Goal: Task Accomplishment & Management: Use online tool/utility

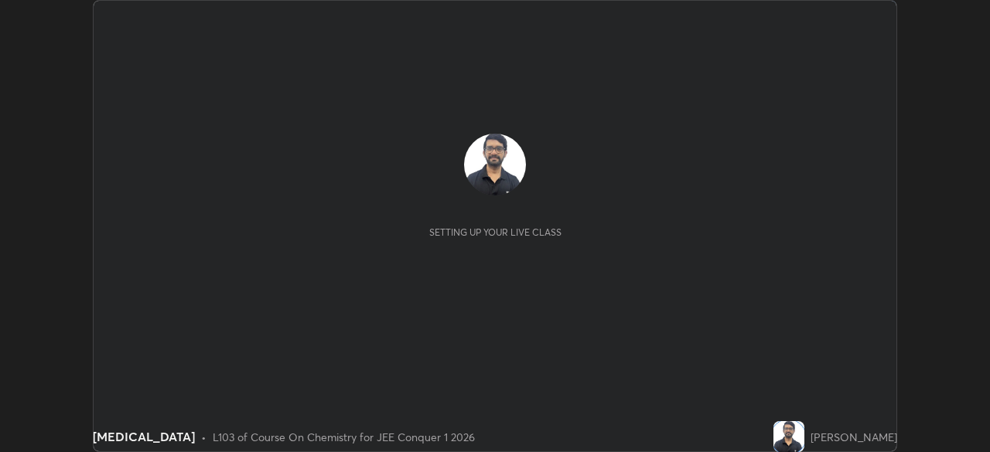
scroll to position [452, 989]
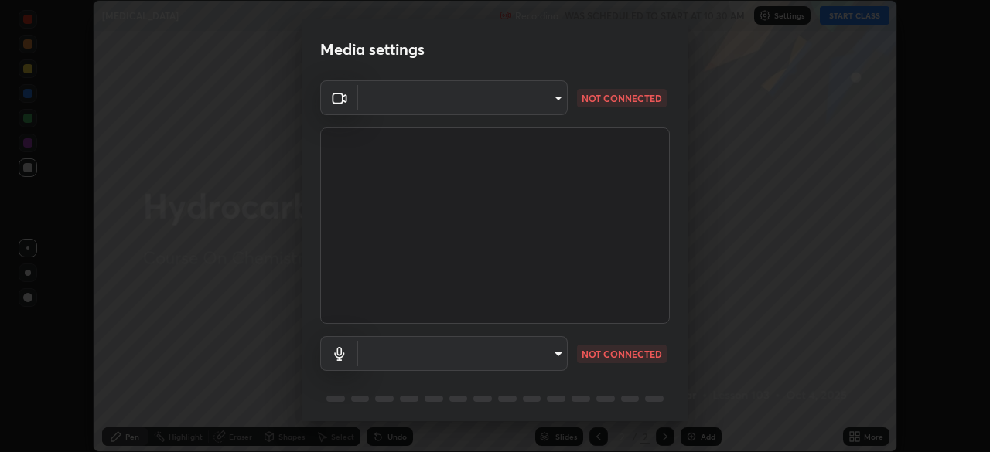
type input "58bb2390f23c468440353df0479802826a2cf34cec2d2474d9d64101ba3878b9"
type input "default"
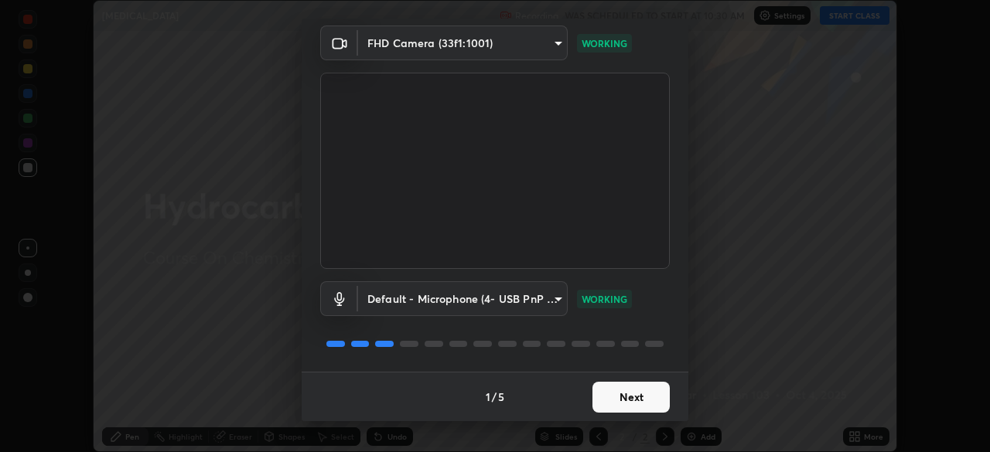
click at [605, 397] on button "Next" at bounding box center [630, 397] width 77 height 31
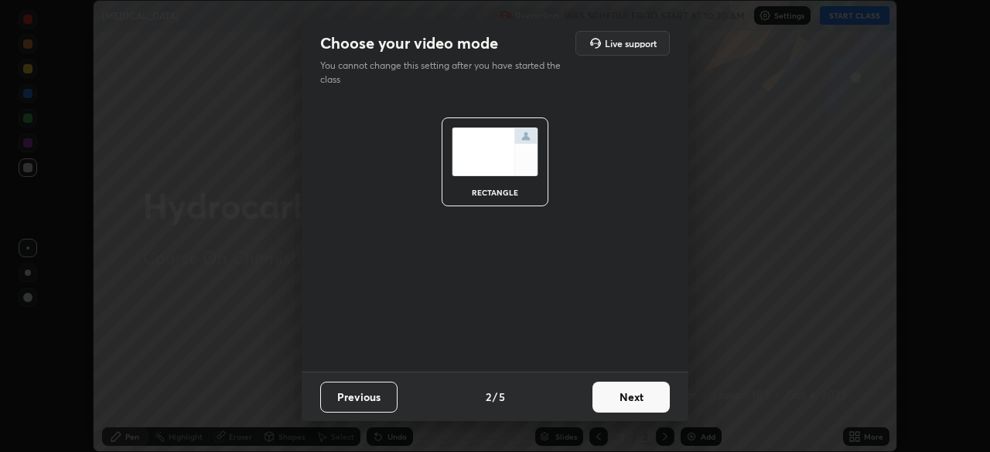
scroll to position [0, 0]
click at [614, 409] on button "Next" at bounding box center [630, 397] width 77 height 31
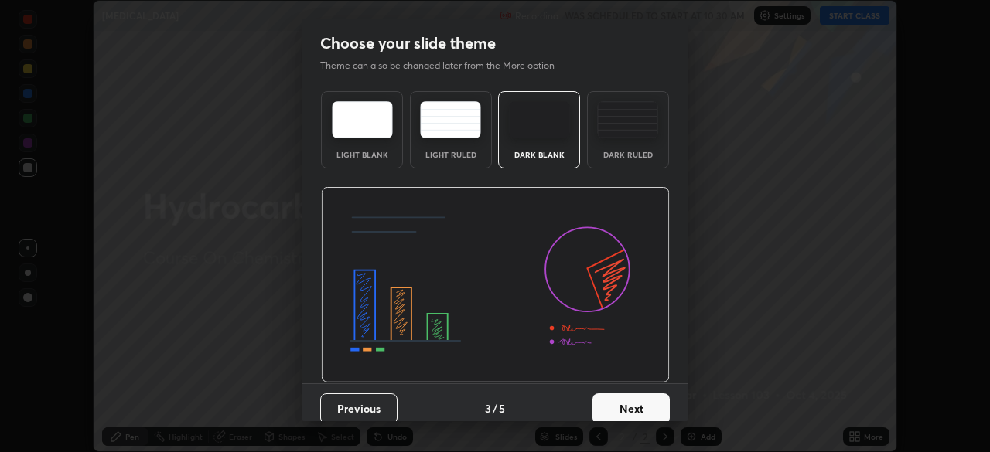
click at [621, 415] on button "Next" at bounding box center [630, 408] width 77 height 31
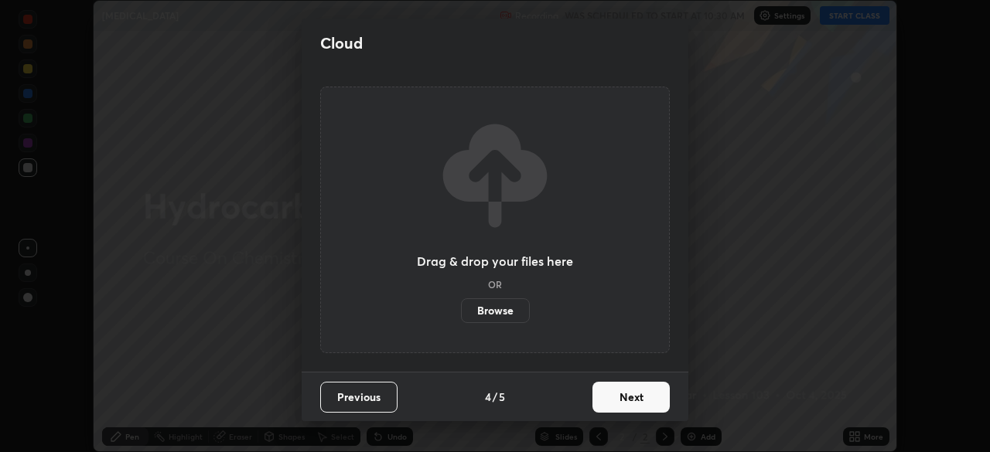
click at [625, 406] on button "Next" at bounding box center [630, 397] width 77 height 31
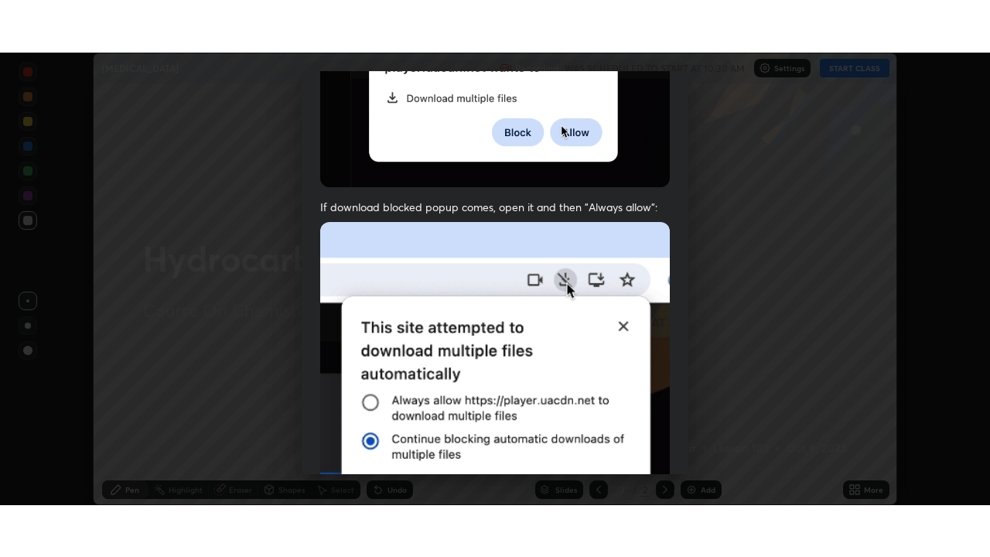
scroll to position [370, 0]
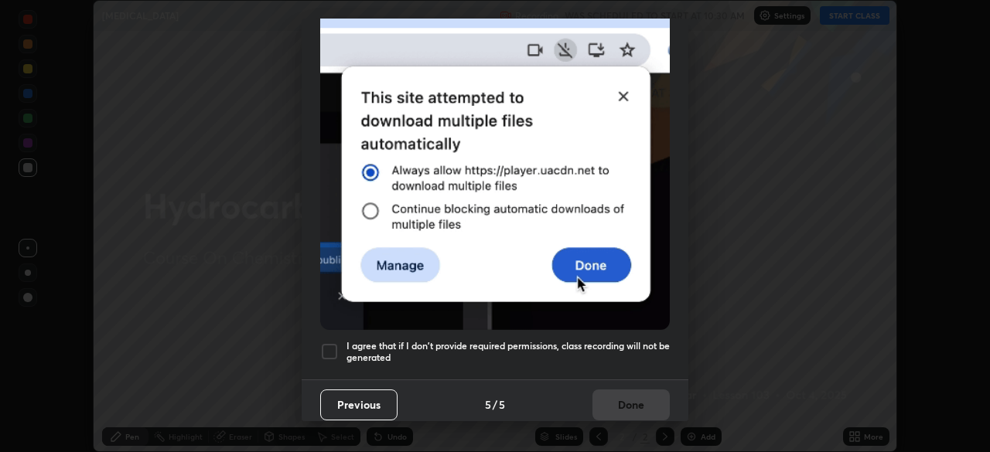
click at [325, 352] on div at bounding box center [329, 351] width 19 height 19
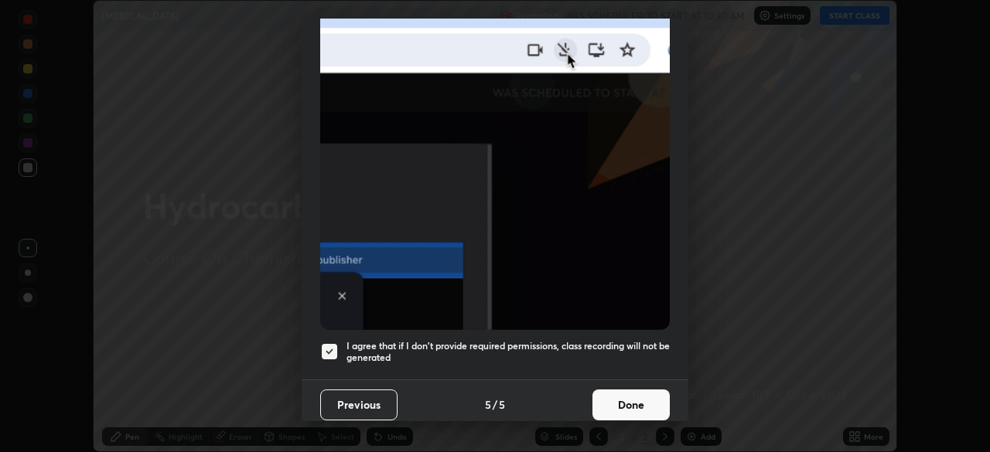
click at [605, 399] on button "Done" at bounding box center [630, 405] width 77 height 31
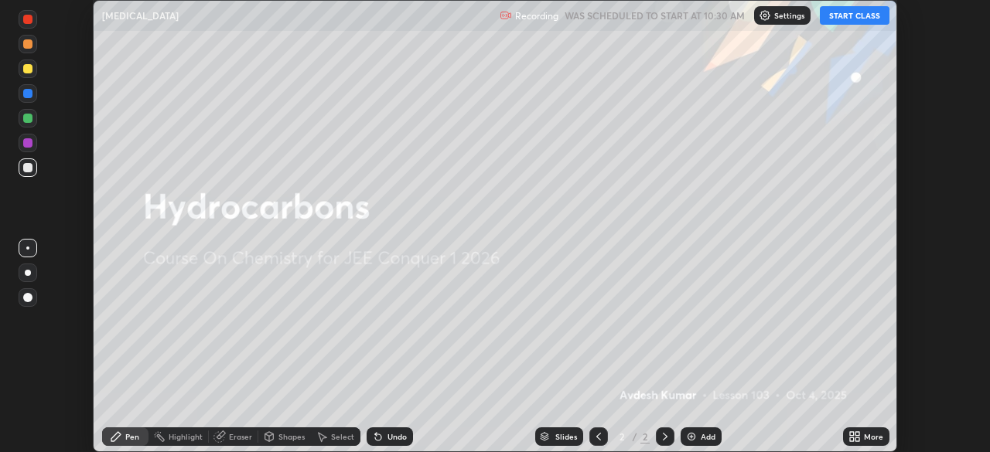
click at [849, 439] on icon at bounding box center [854, 437] width 12 height 12
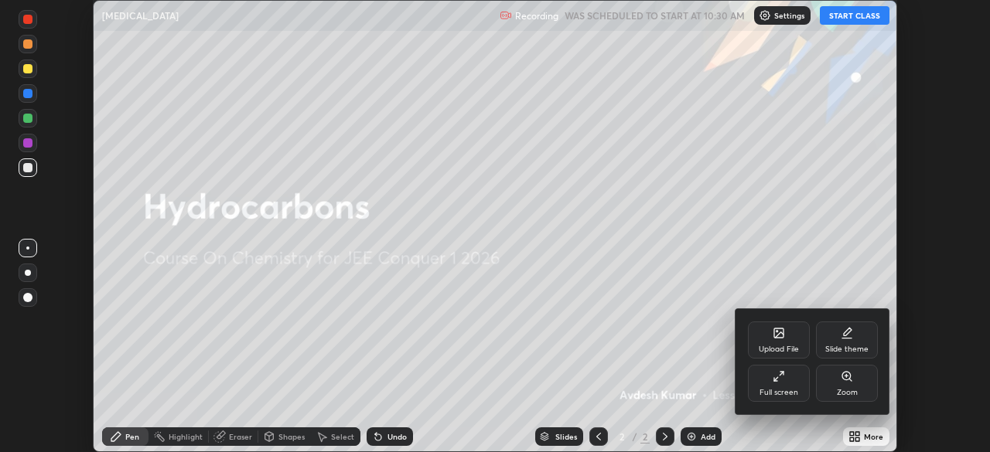
click at [768, 398] on div "Full screen" at bounding box center [779, 383] width 62 height 37
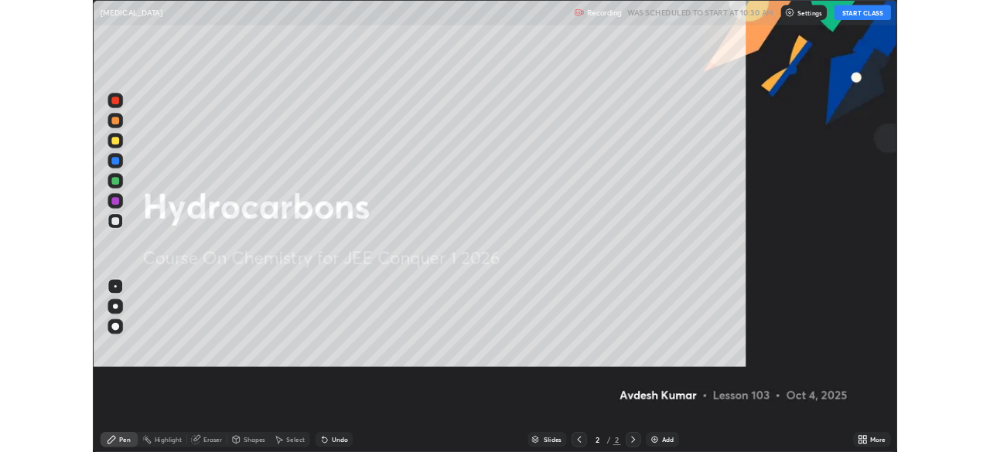
scroll to position [557, 990]
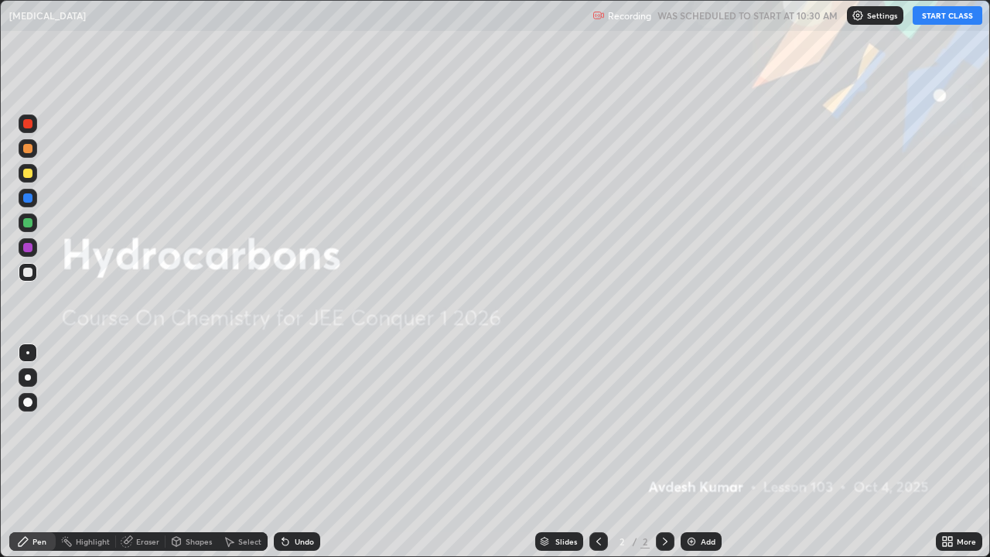
click at [955, 15] on button "START CLASS" at bounding box center [947, 15] width 70 height 19
click at [694, 451] on img at bounding box center [691, 541] width 12 height 12
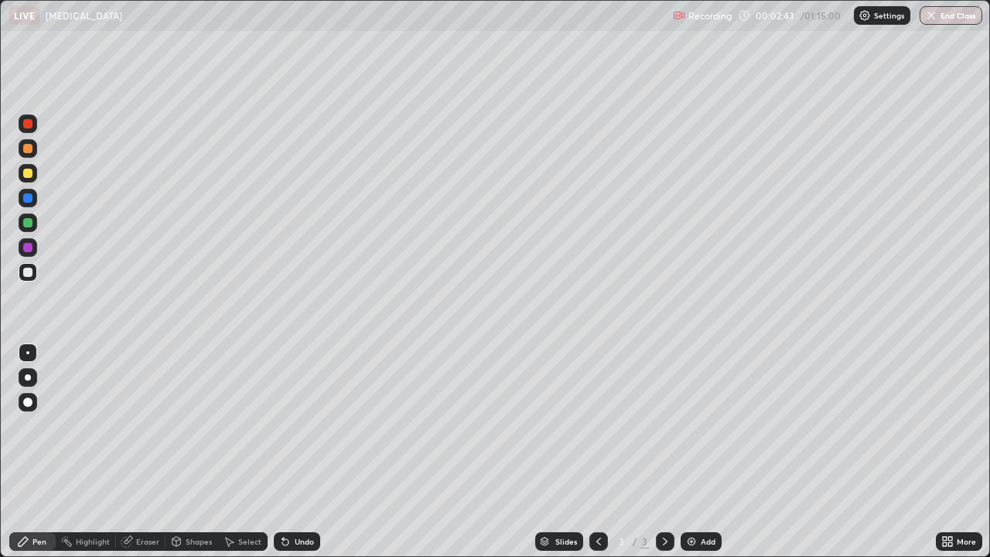
click at [28, 377] on div at bounding box center [28, 377] width 6 height 6
click at [290, 451] on div "Undo" at bounding box center [297, 541] width 46 height 19
click at [288, 451] on icon at bounding box center [285, 541] width 12 height 12
click at [287, 451] on icon at bounding box center [285, 541] width 12 height 12
click at [291, 451] on div "Undo" at bounding box center [297, 541] width 46 height 19
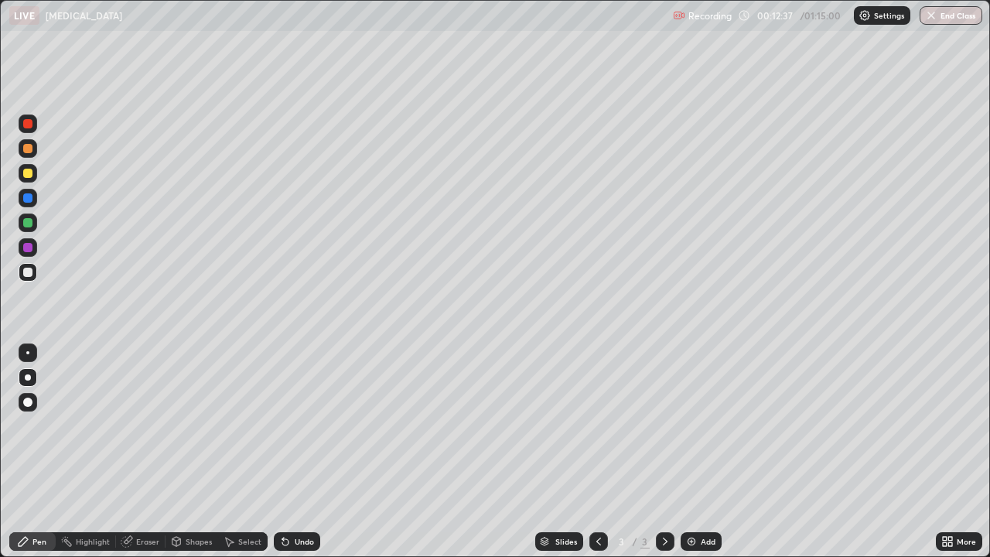
click at [695, 451] on img at bounding box center [691, 541] width 12 height 12
click at [295, 451] on div "Undo" at bounding box center [304, 541] width 19 height 8
click at [26, 173] on div at bounding box center [27, 173] width 9 height 9
click at [309, 451] on div "Undo" at bounding box center [297, 541] width 46 height 19
click at [310, 451] on div "Undo" at bounding box center [297, 541] width 46 height 19
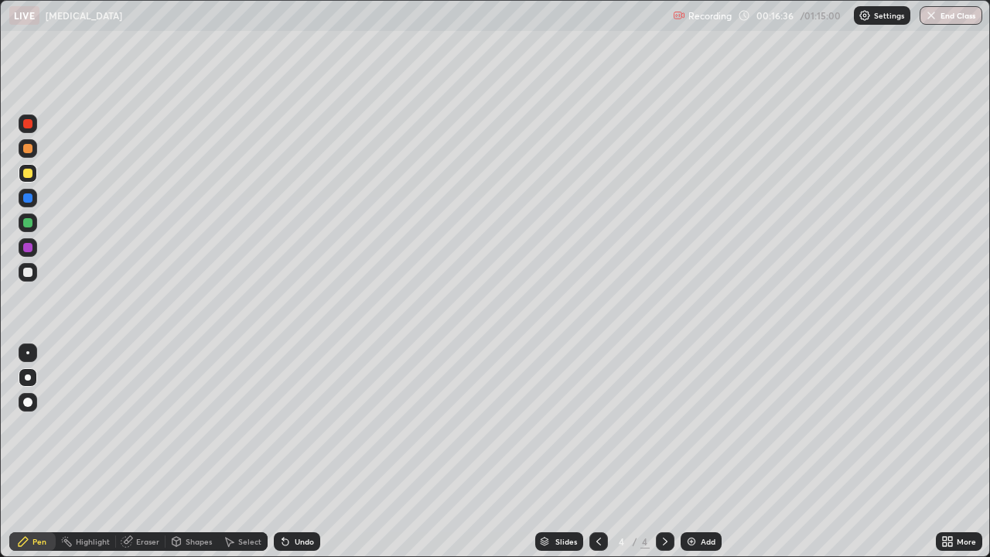
click at [288, 451] on icon at bounding box center [285, 541] width 12 height 12
click at [28, 278] on div at bounding box center [28, 272] width 19 height 19
click at [702, 451] on div "Add" at bounding box center [700, 541] width 41 height 19
click at [282, 451] on icon at bounding box center [285, 542] width 6 height 6
click at [282, 451] on icon at bounding box center [283, 538] width 2 height 2
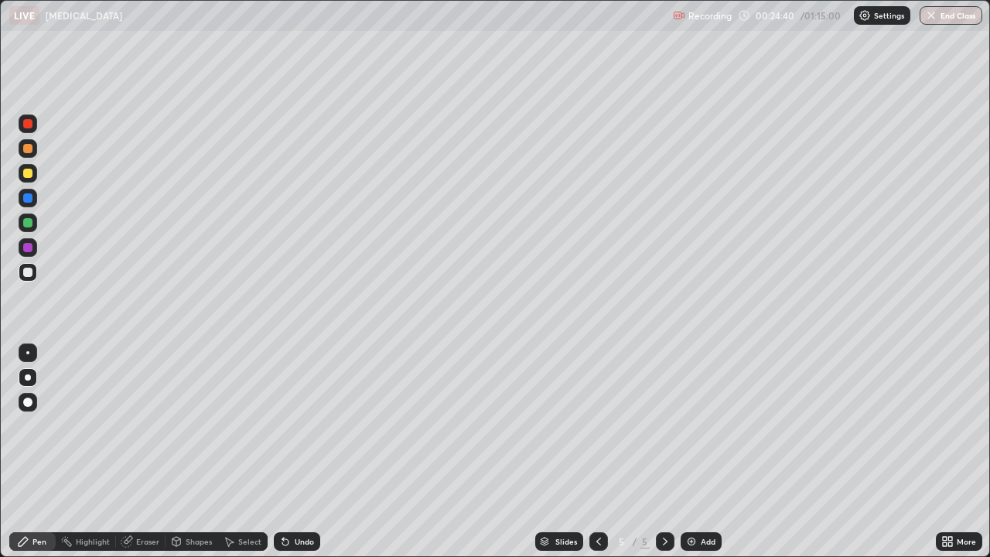
click at [27, 181] on div at bounding box center [28, 173] width 19 height 19
click at [29, 271] on div at bounding box center [27, 271] width 9 height 9
click at [26, 176] on div at bounding box center [27, 173] width 9 height 9
click at [26, 271] on div at bounding box center [27, 271] width 9 height 9
click at [31, 180] on div at bounding box center [28, 173] width 19 height 19
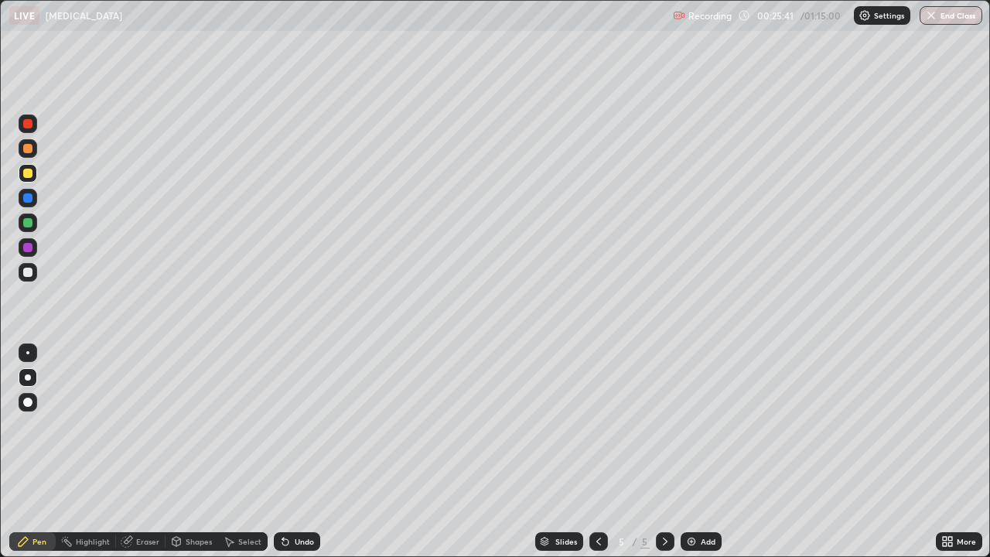
click at [28, 276] on div at bounding box center [27, 271] width 9 height 9
click at [300, 451] on div "Undo" at bounding box center [297, 541] width 46 height 19
click at [282, 451] on icon at bounding box center [283, 538] width 2 height 2
click at [26, 173] on div at bounding box center [27, 173] width 9 height 9
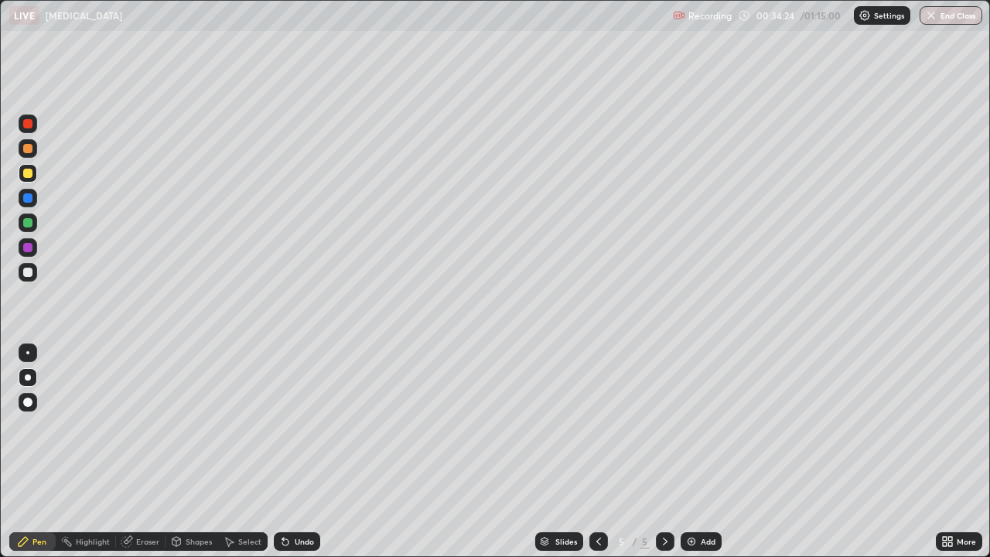
click at [295, 451] on div "Undo" at bounding box center [304, 541] width 19 height 8
click at [299, 451] on div "Undo" at bounding box center [297, 541] width 46 height 19
click at [301, 451] on div "Undo" at bounding box center [304, 541] width 19 height 8
click at [296, 451] on div "Undo" at bounding box center [297, 541] width 46 height 19
click at [295, 451] on div "Undo" at bounding box center [304, 541] width 19 height 8
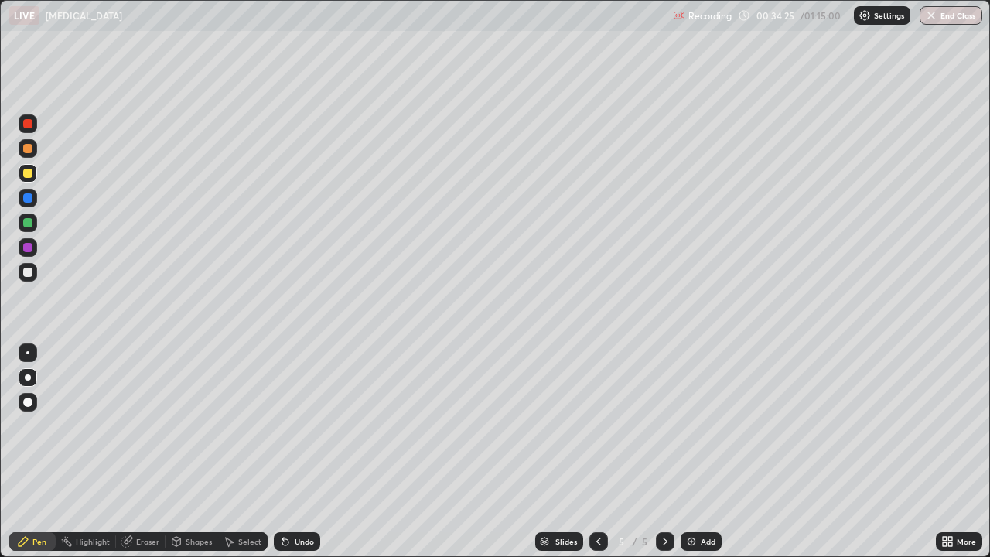
click at [295, 451] on div "Undo" at bounding box center [297, 541] width 46 height 19
click at [292, 451] on div "Undo" at bounding box center [297, 541] width 46 height 19
click at [283, 451] on icon at bounding box center [285, 542] width 6 height 6
click at [295, 451] on div "Undo" at bounding box center [304, 541] width 19 height 8
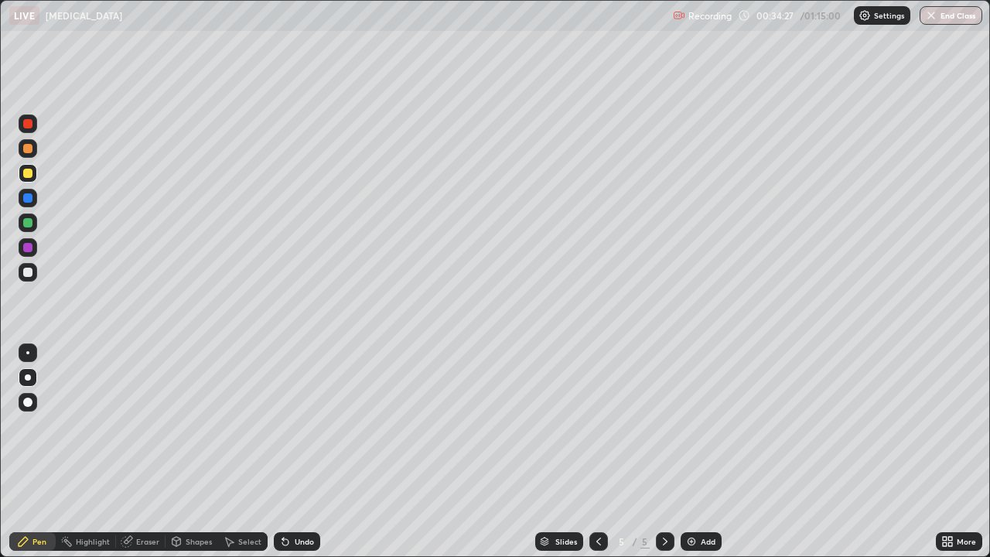
click at [292, 451] on div "Undo" at bounding box center [297, 541] width 46 height 19
click at [291, 451] on div "Undo" at bounding box center [297, 541] width 46 height 19
click at [290, 451] on div "Undo" at bounding box center [297, 541] width 46 height 19
click at [288, 451] on icon at bounding box center [285, 541] width 12 height 12
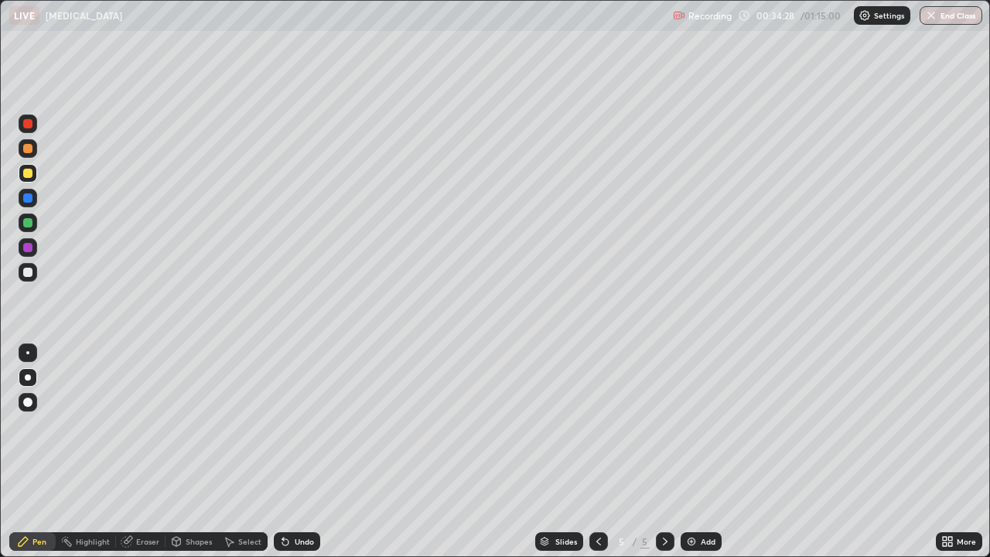
click at [286, 451] on icon at bounding box center [285, 542] width 6 height 6
click at [283, 451] on icon at bounding box center [285, 542] width 6 height 6
click at [288, 451] on icon at bounding box center [285, 541] width 12 height 12
click at [283, 451] on icon at bounding box center [285, 542] width 6 height 6
click at [284, 451] on icon at bounding box center [285, 542] width 6 height 6
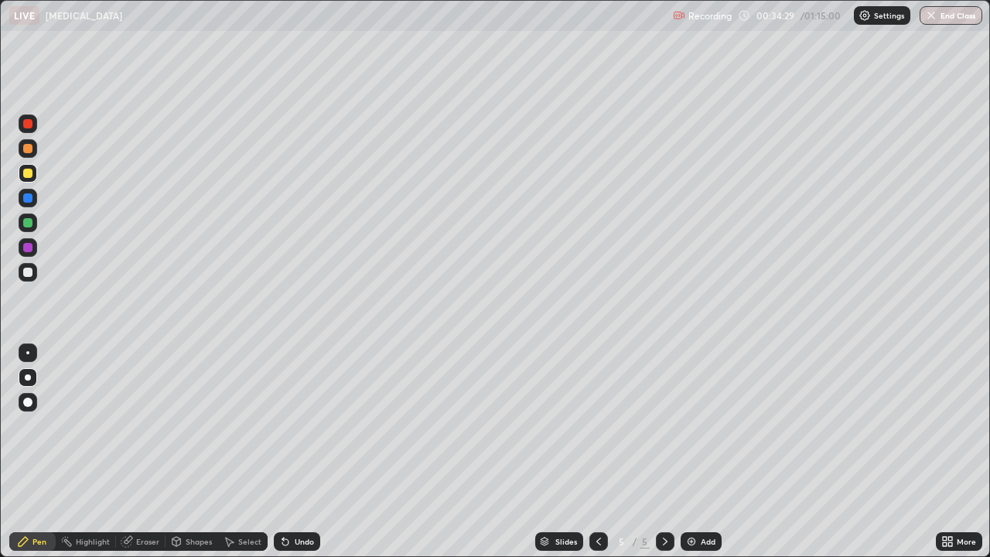
click at [288, 451] on icon at bounding box center [285, 541] width 12 height 12
click at [289, 451] on icon at bounding box center [285, 541] width 12 height 12
click at [33, 276] on div at bounding box center [28, 272] width 19 height 19
click at [22, 168] on div at bounding box center [28, 173] width 19 height 19
click at [26, 270] on div at bounding box center [27, 271] width 9 height 9
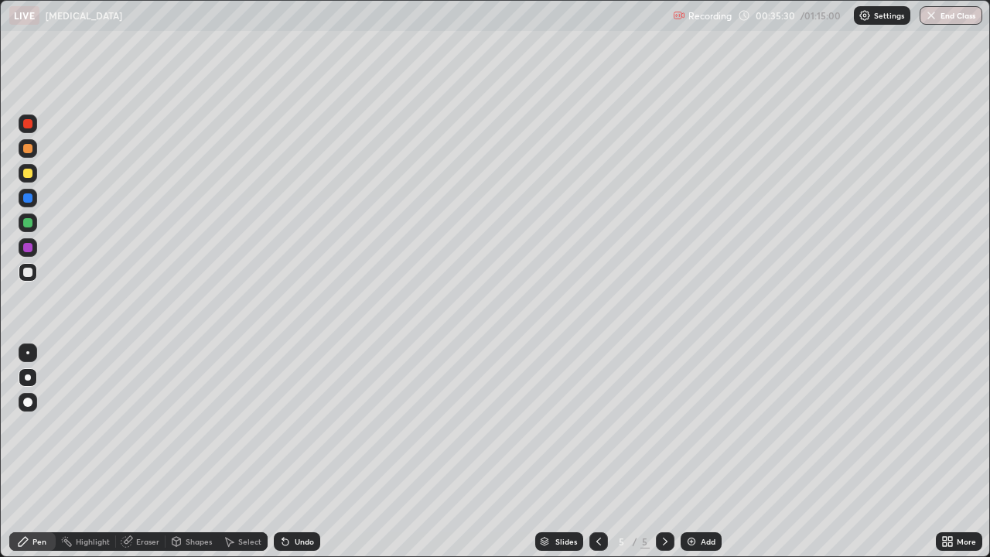
click at [29, 179] on div at bounding box center [28, 173] width 19 height 19
click at [27, 271] on div at bounding box center [27, 271] width 9 height 9
click at [28, 275] on div at bounding box center [27, 271] width 9 height 9
click at [696, 451] on div "Add" at bounding box center [700, 541] width 41 height 19
click at [293, 451] on div "Undo" at bounding box center [297, 541] width 46 height 19
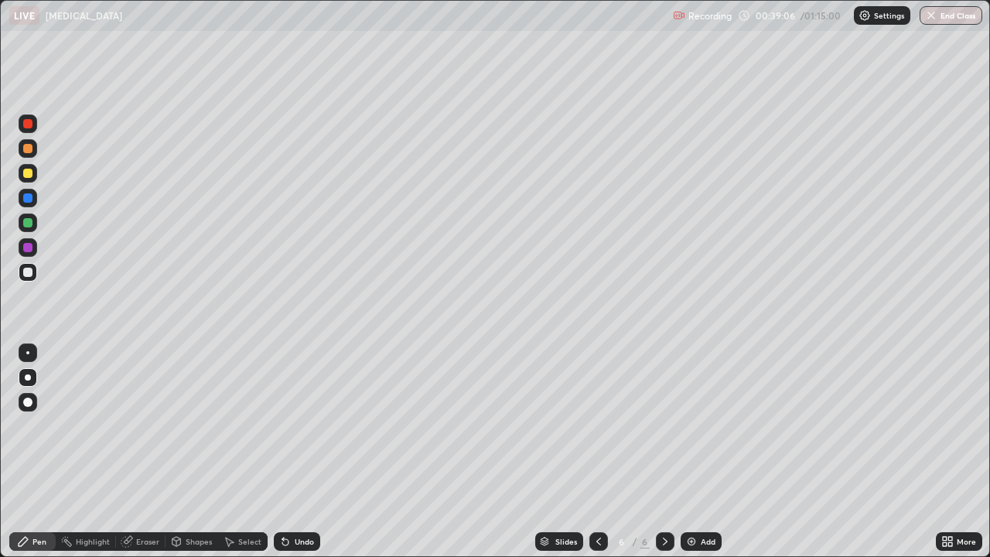
click at [291, 451] on div "Undo" at bounding box center [297, 541] width 46 height 19
click at [141, 451] on div "Eraser" at bounding box center [147, 541] width 23 height 8
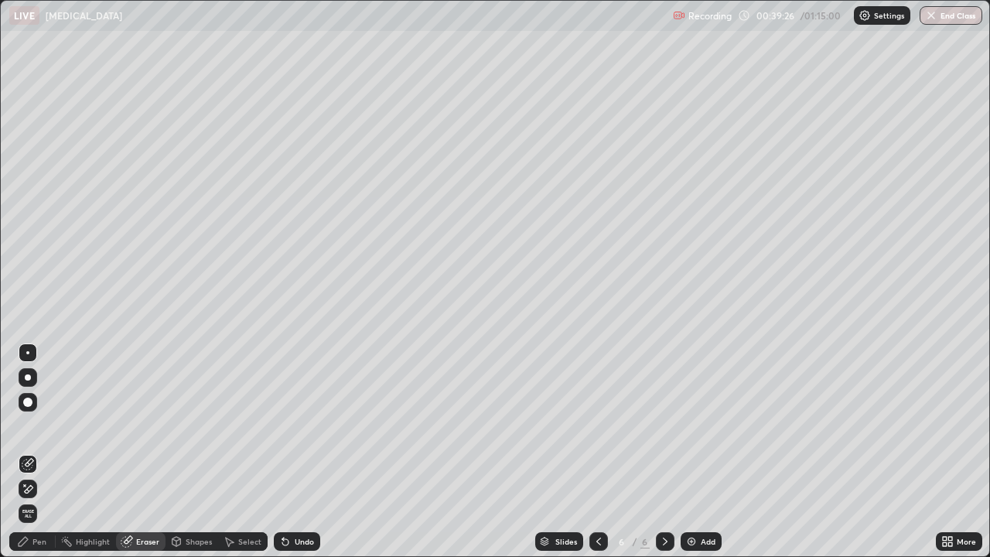
click at [30, 451] on div "Pen" at bounding box center [32, 541] width 46 height 19
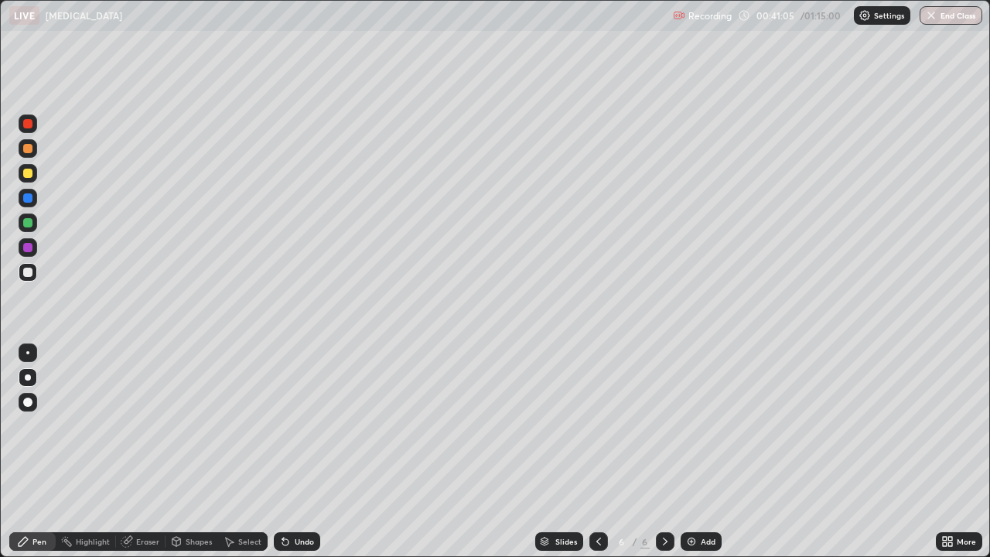
click at [295, 451] on div "Undo" at bounding box center [304, 541] width 19 height 8
click at [284, 451] on icon at bounding box center [285, 542] width 6 height 6
click at [282, 451] on icon at bounding box center [285, 542] width 6 height 6
click at [291, 451] on div "Undo" at bounding box center [297, 541] width 46 height 19
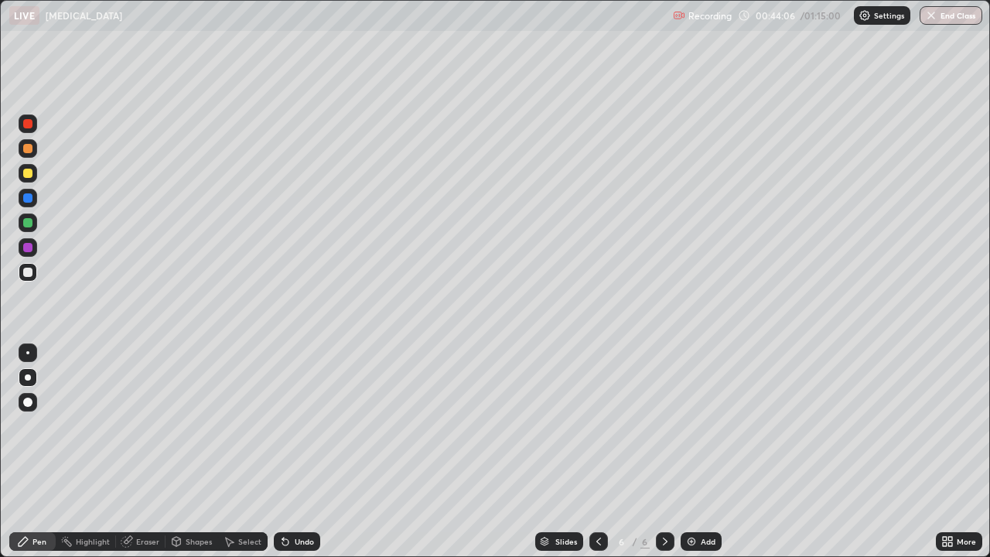
click at [283, 451] on icon at bounding box center [285, 542] width 6 height 6
click at [282, 451] on icon at bounding box center [285, 542] width 6 height 6
click at [274, 451] on div "Undo" at bounding box center [297, 541] width 46 height 19
click at [282, 451] on icon at bounding box center [285, 542] width 6 height 6
click at [295, 451] on div "Undo" at bounding box center [304, 541] width 19 height 8
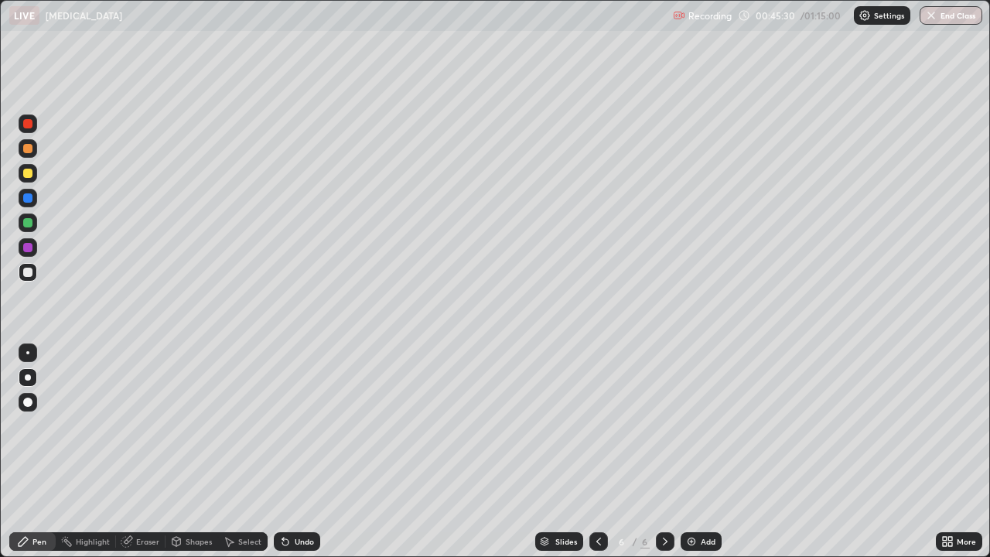
click at [30, 271] on div at bounding box center [27, 271] width 9 height 9
click at [693, 451] on img at bounding box center [691, 541] width 12 height 12
click at [298, 451] on div "Undo" at bounding box center [297, 541] width 46 height 19
click at [145, 451] on div "Eraser" at bounding box center [147, 541] width 23 height 8
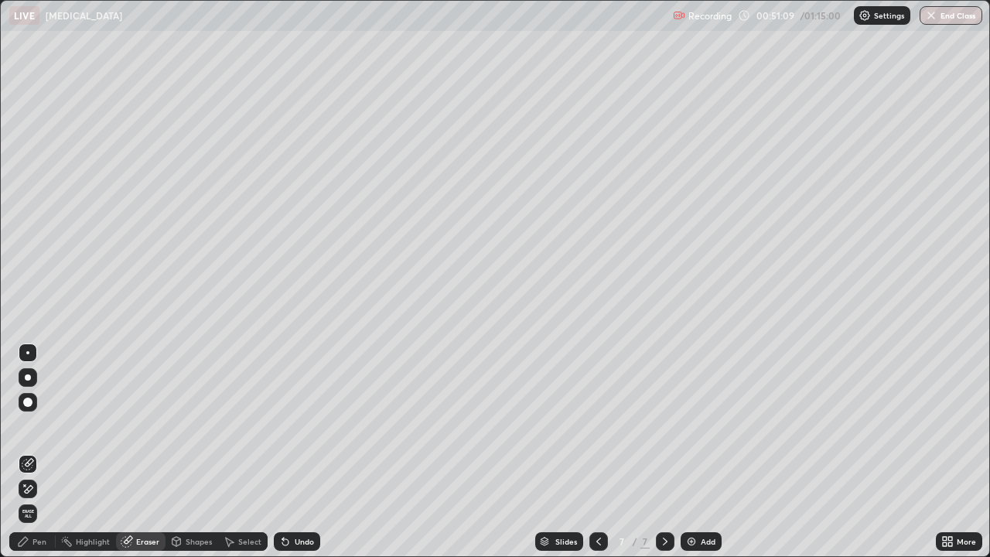
click at [29, 451] on icon at bounding box center [28, 488] width 12 height 13
click at [23, 451] on icon at bounding box center [23, 541] width 12 height 12
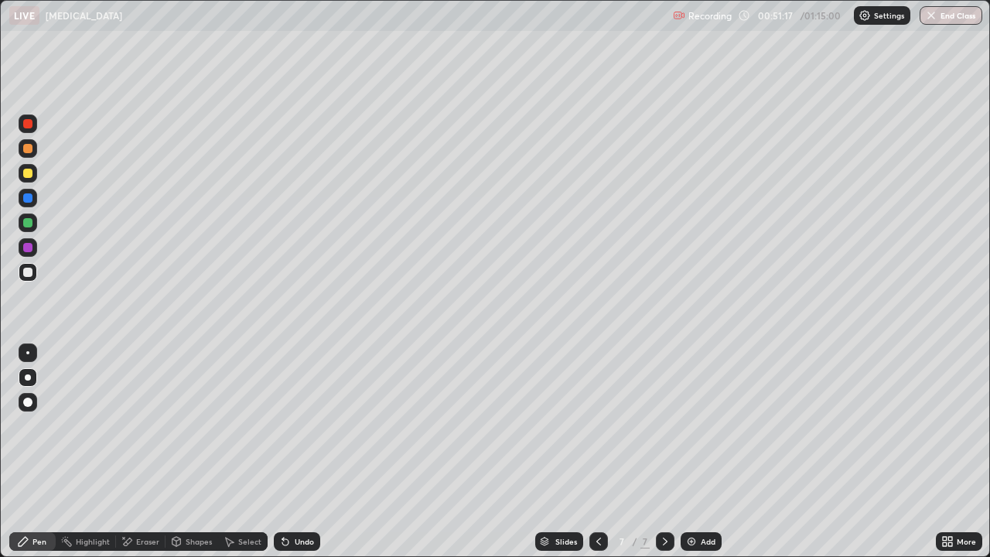
click at [283, 451] on div "Undo" at bounding box center [297, 541] width 46 height 19
click at [301, 451] on div "Undo" at bounding box center [304, 541] width 19 height 8
click at [288, 451] on icon at bounding box center [285, 541] width 12 height 12
click at [298, 451] on div "Undo" at bounding box center [304, 541] width 19 height 8
click at [28, 180] on div at bounding box center [28, 173] width 19 height 19
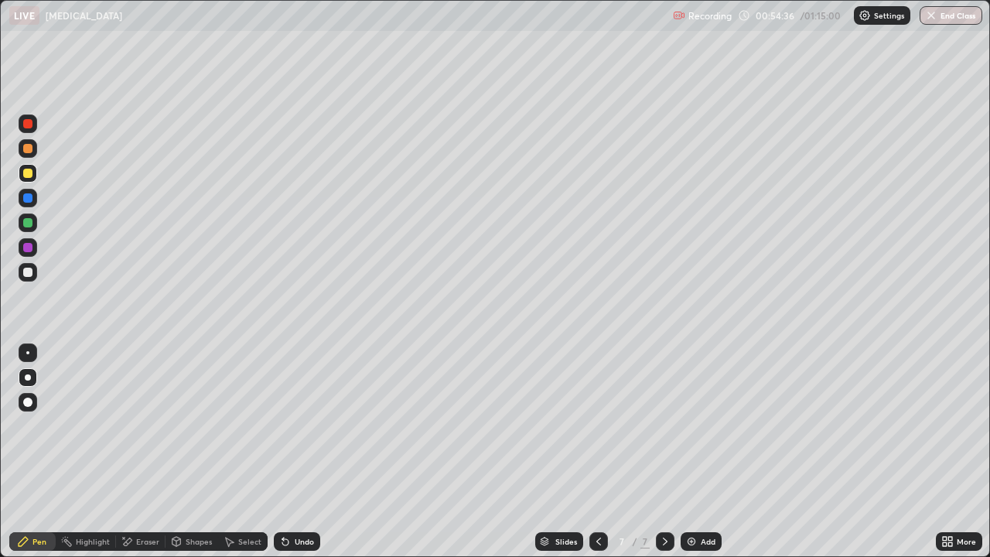
click at [26, 123] on div at bounding box center [27, 123] width 9 height 9
click at [31, 271] on div at bounding box center [27, 271] width 9 height 9
click at [695, 451] on img at bounding box center [691, 541] width 12 height 12
click at [289, 451] on icon at bounding box center [285, 541] width 12 height 12
click at [19, 276] on div at bounding box center [28, 272] width 19 height 19
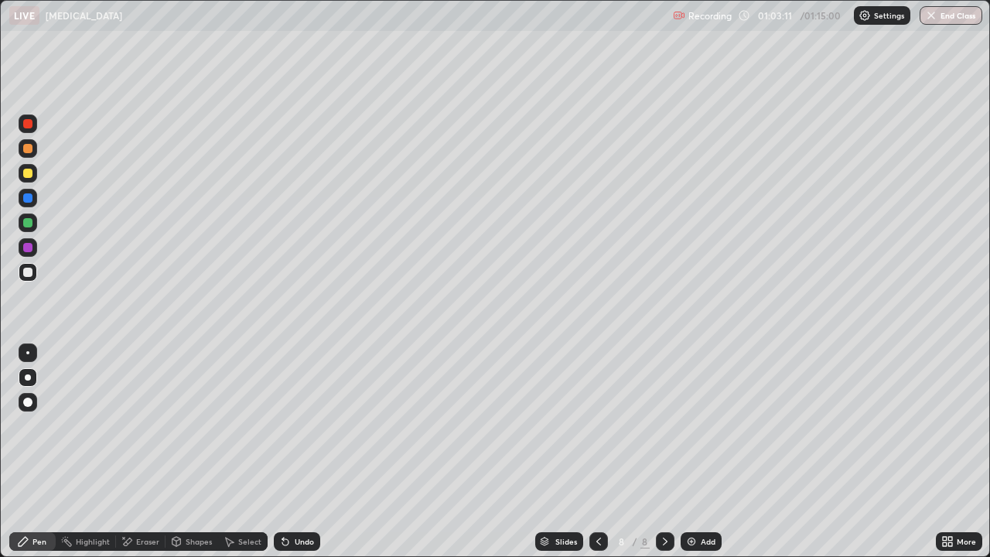
click at [697, 451] on div "Add" at bounding box center [700, 541] width 41 height 19
click at [30, 175] on div at bounding box center [27, 173] width 9 height 9
click at [284, 451] on icon at bounding box center [285, 542] width 6 height 6
click at [285, 451] on icon at bounding box center [285, 542] width 6 height 6
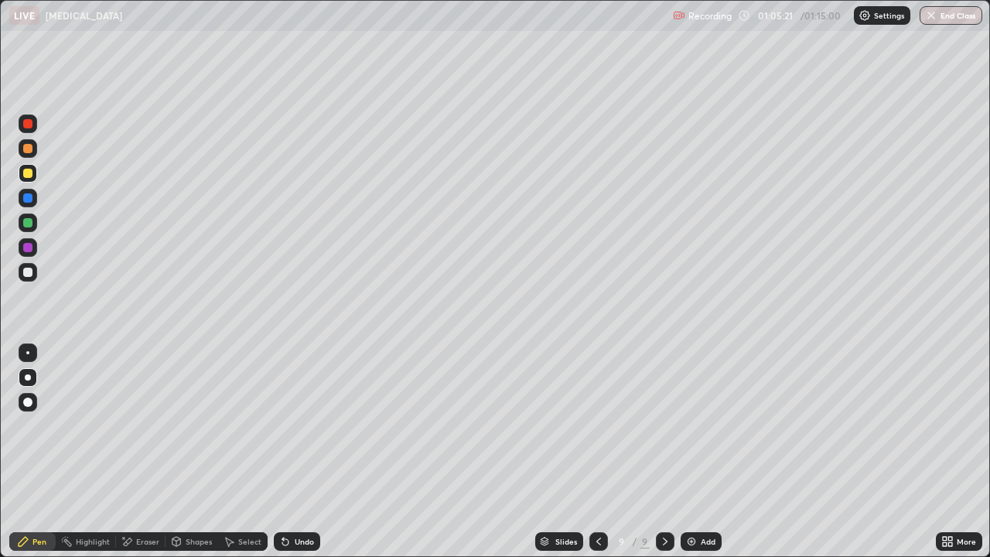
click at [283, 451] on icon at bounding box center [285, 541] width 12 height 12
click at [293, 451] on div "Undo" at bounding box center [297, 541] width 46 height 19
click at [287, 451] on icon at bounding box center [285, 541] width 12 height 12
click at [293, 451] on div "Undo" at bounding box center [297, 541] width 46 height 19
click at [291, 451] on div "Undo" at bounding box center [297, 541] width 46 height 19
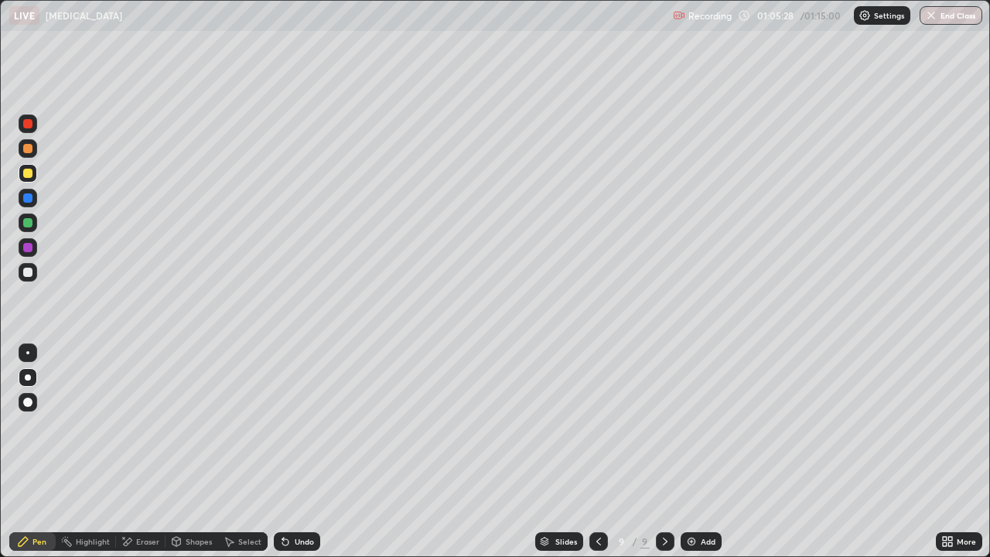
click at [28, 273] on div at bounding box center [27, 271] width 9 height 9
click at [25, 165] on div at bounding box center [28, 173] width 19 height 19
click at [29, 271] on div at bounding box center [27, 271] width 9 height 9
click at [290, 451] on div "Undo" at bounding box center [297, 541] width 46 height 19
click at [295, 451] on div "Undo" at bounding box center [304, 541] width 19 height 8
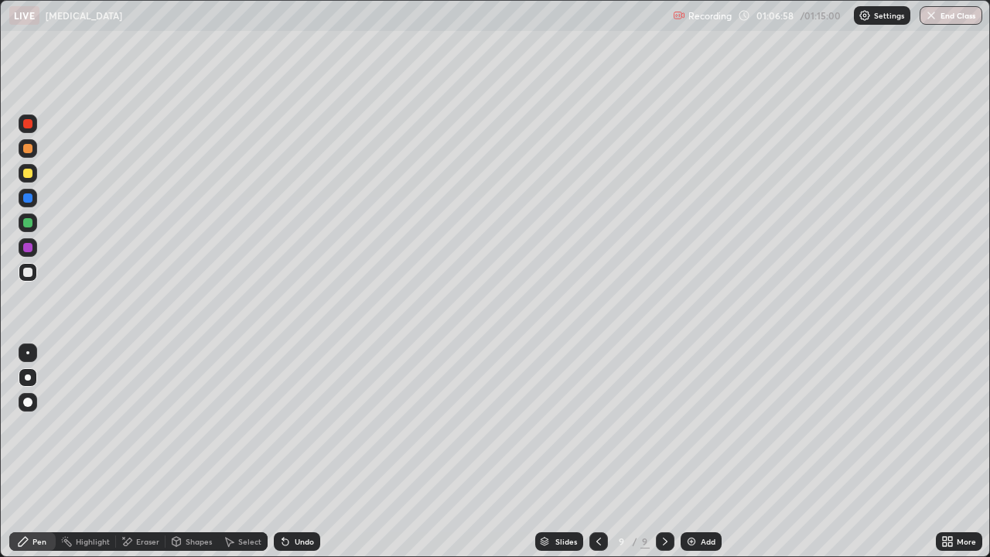
click at [27, 274] on div at bounding box center [27, 271] width 9 height 9
click at [282, 451] on icon at bounding box center [283, 538] width 2 height 2
click at [298, 451] on div "Undo" at bounding box center [304, 541] width 19 height 8
click at [302, 451] on div "Undo" at bounding box center [304, 541] width 19 height 8
click at [30, 176] on div at bounding box center [27, 173] width 9 height 9
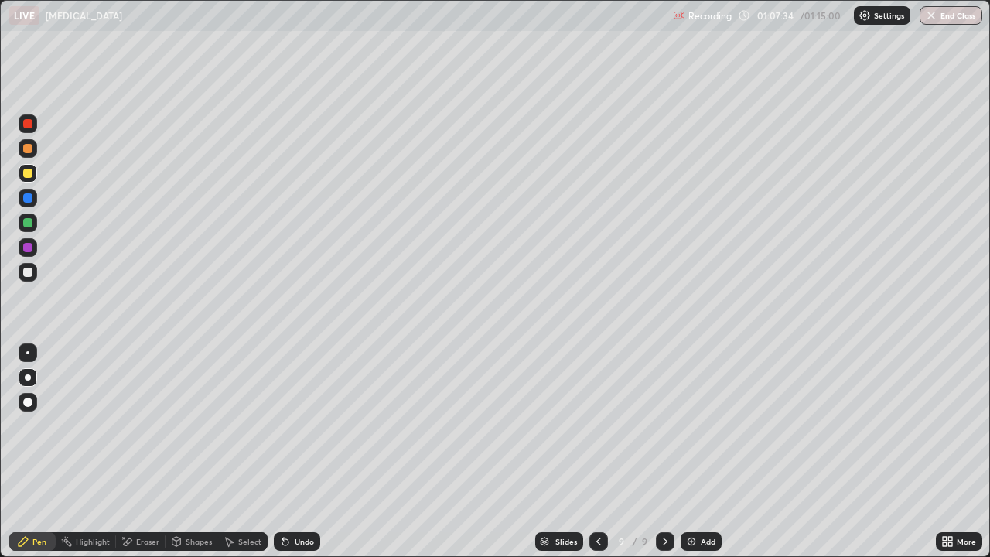
click at [29, 274] on div at bounding box center [27, 271] width 9 height 9
click at [949, 15] on button "End Class" at bounding box center [951, 15] width 61 height 19
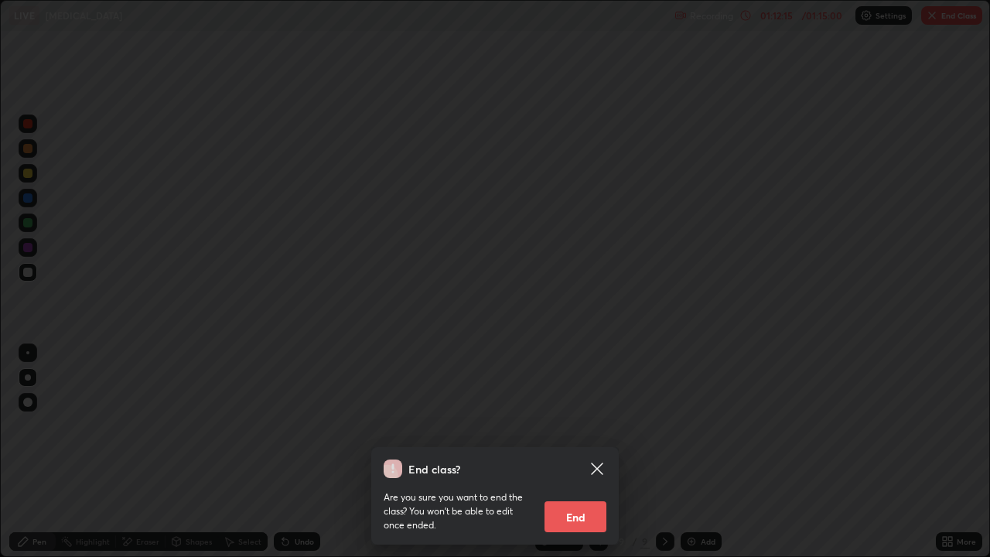
click at [557, 451] on button "End" at bounding box center [575, 516] width 62 height 31
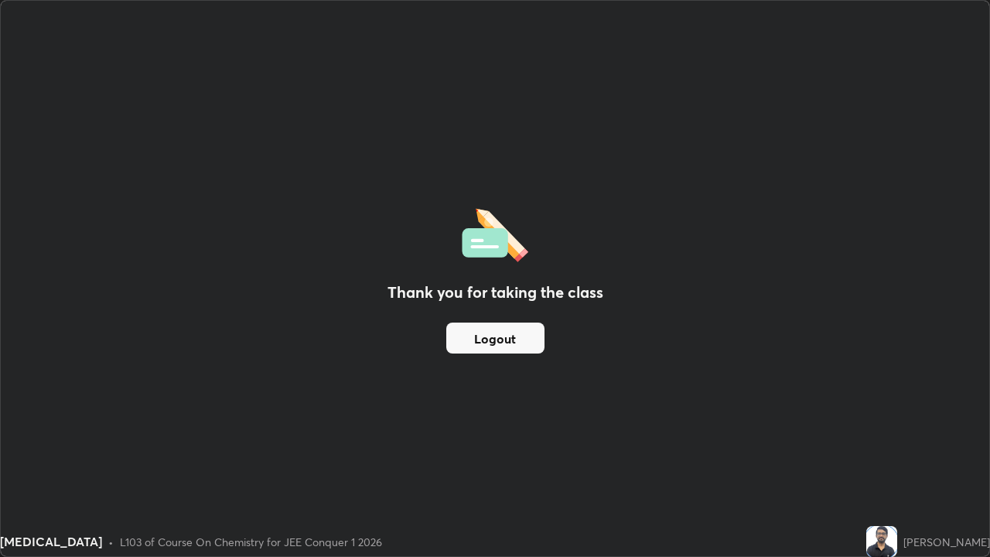
click at [506, 338] on button "Logout" at bounding box center [495, 337] width 98 height 31
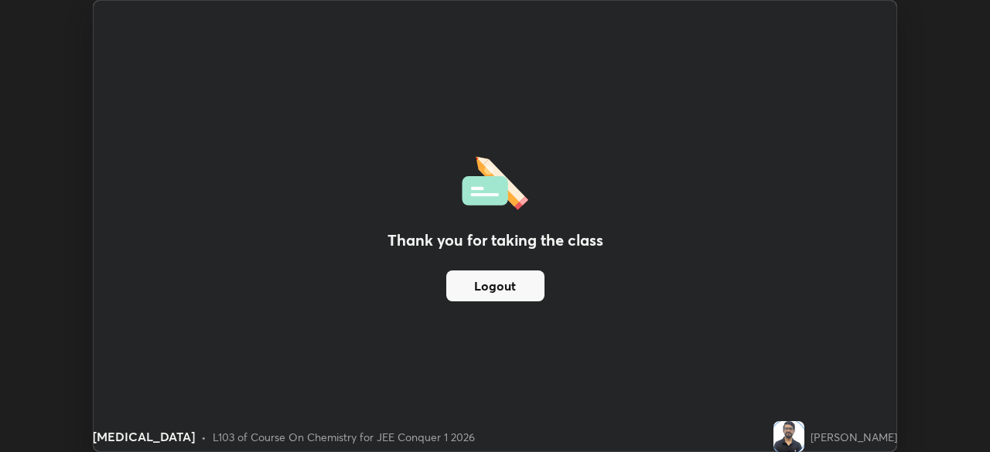
scroll to position [76853, 76316]
